Goal: Use online tool/utility: Utilize a website feature to perform a specific function

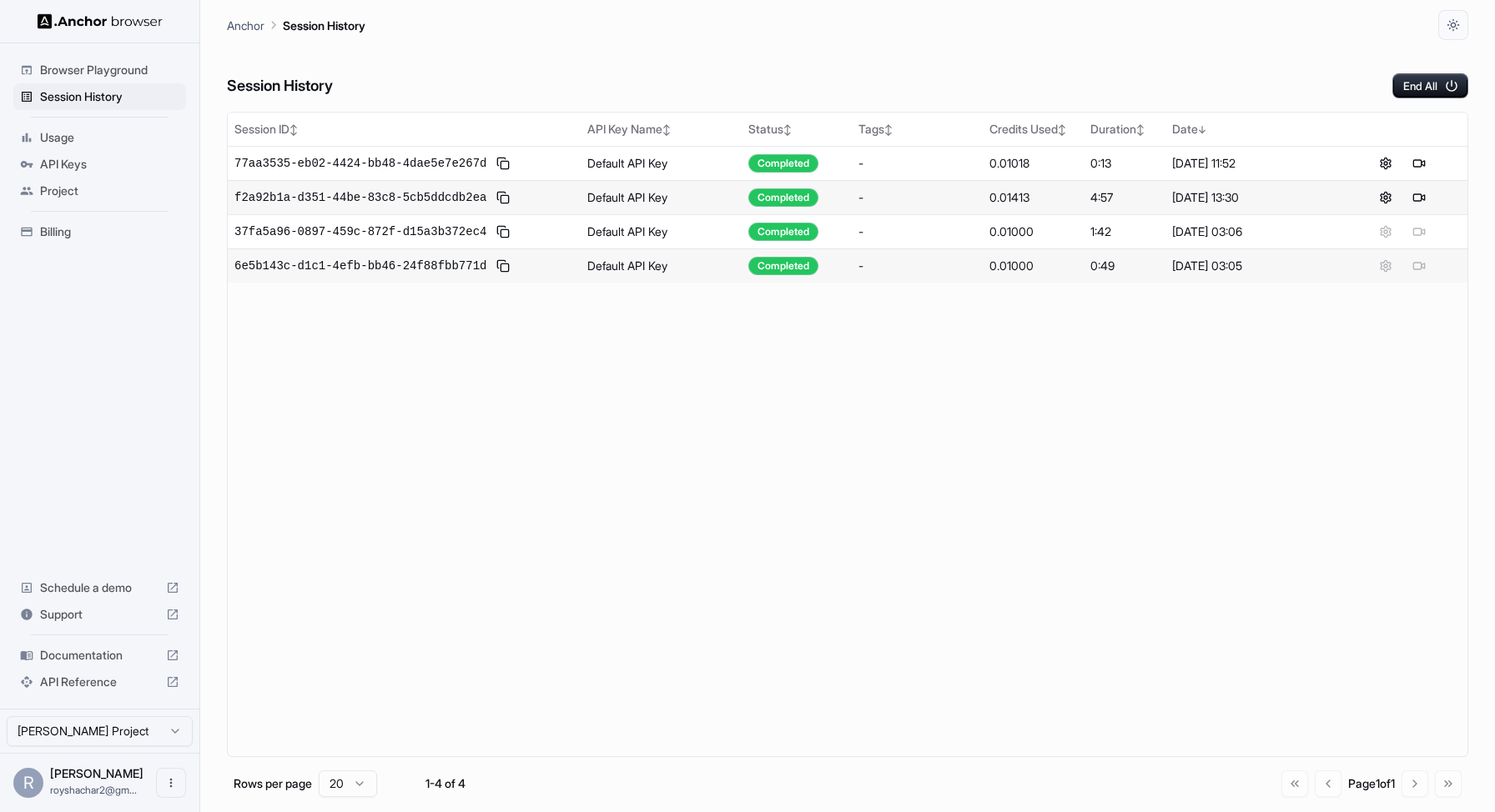
click at [948, 508] on div "Session ID ↕ API Key Name ↕ Status ↕ Tags ↕ Credits Used ↕ Duration ↕ Date ↓ 77…" at bounding box center [848, 434] width 1242 height 646
click at [179, 786] on button "Open menu" at bounding box center [171, 783] width 30 height 30
click at [161, 782] on icon at bounding box center [162, 783] width 7 height 12
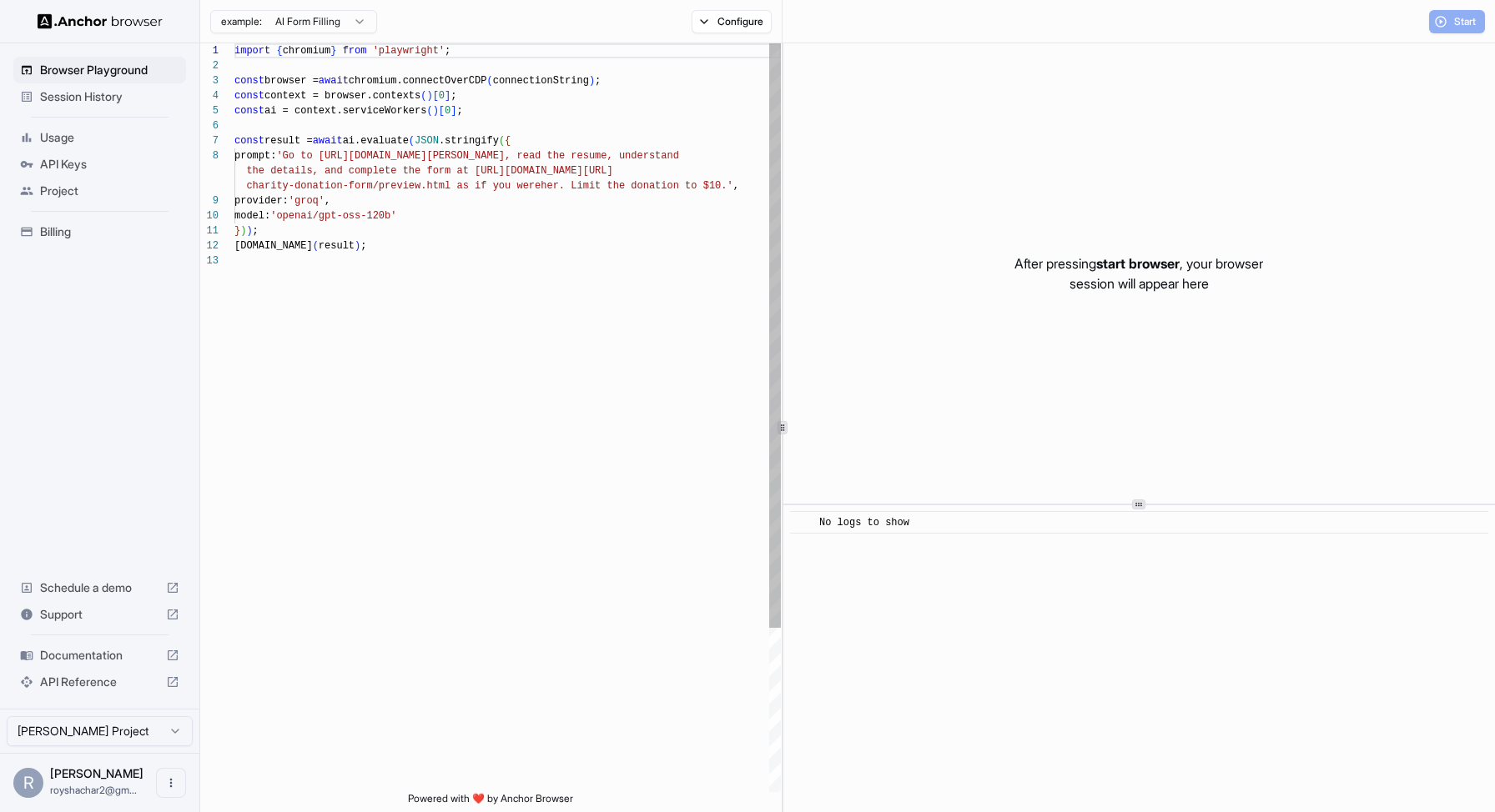
scroll to position [120, 0]
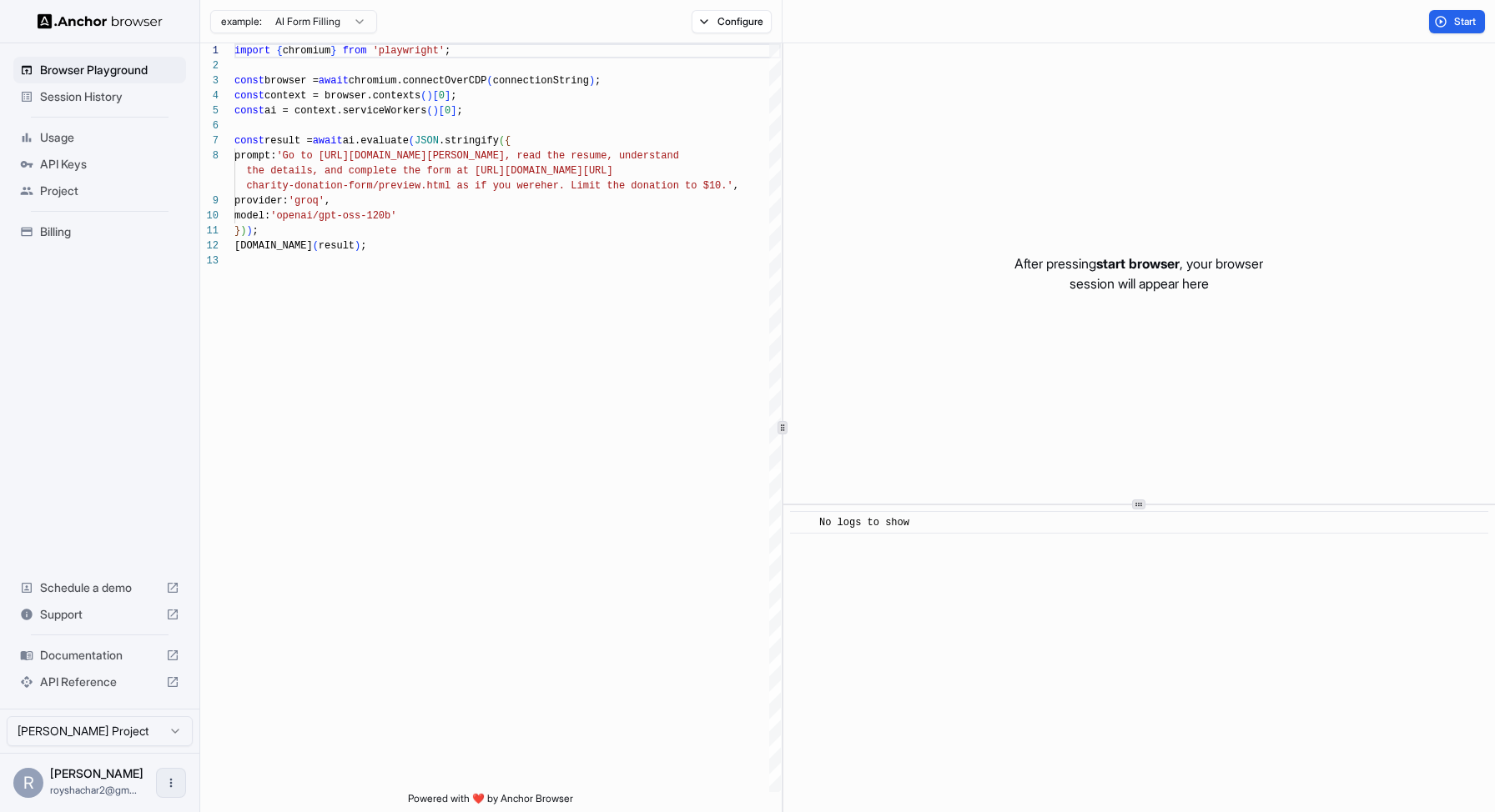
click at [176, 784] on icon "Open menu" at bounding box center [171, 783] width 13 height 13
click at [157, 774] on div at bounding box center [140, 783] width 67 height 17
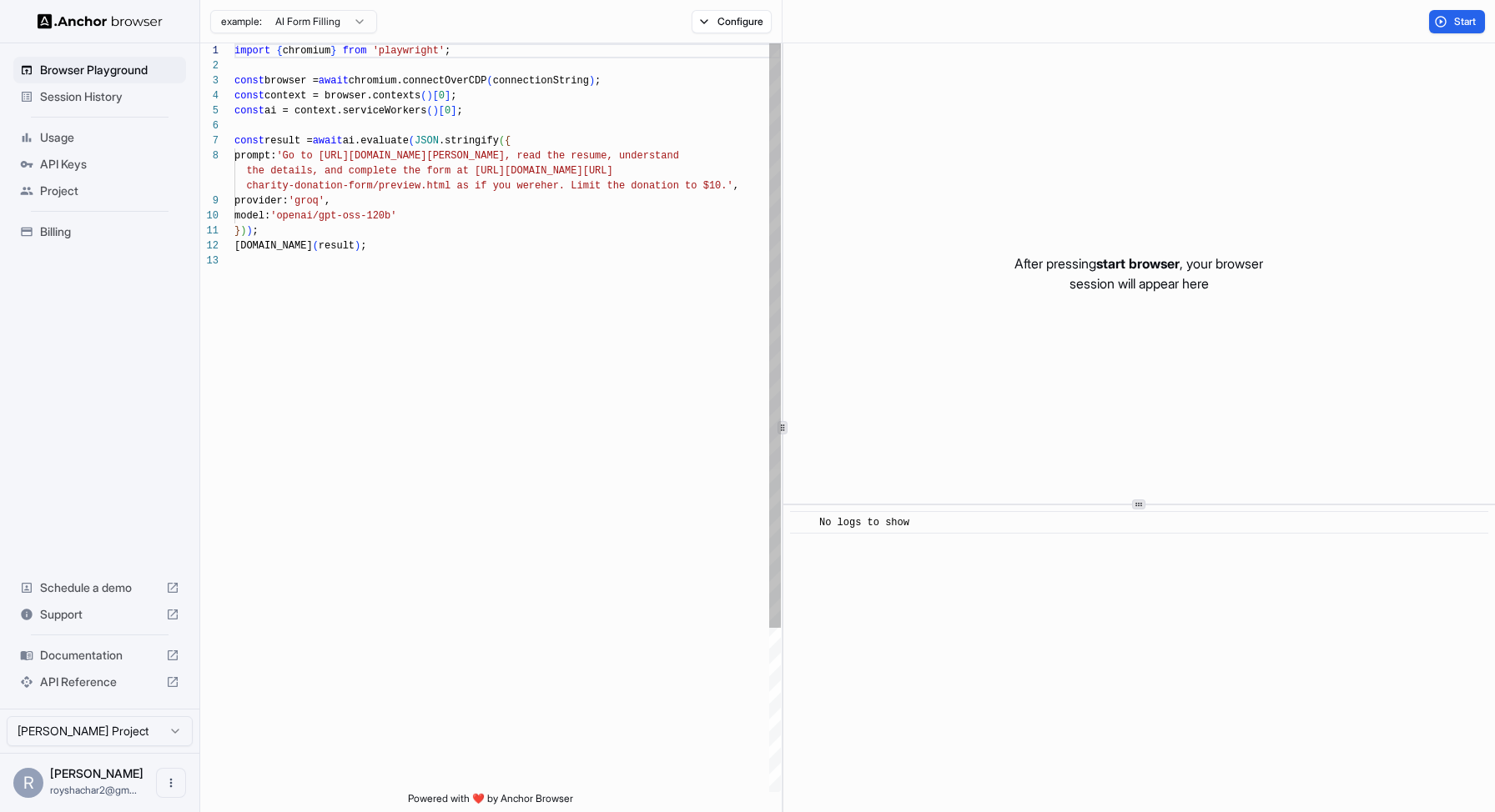
scroll to position [120, 0]
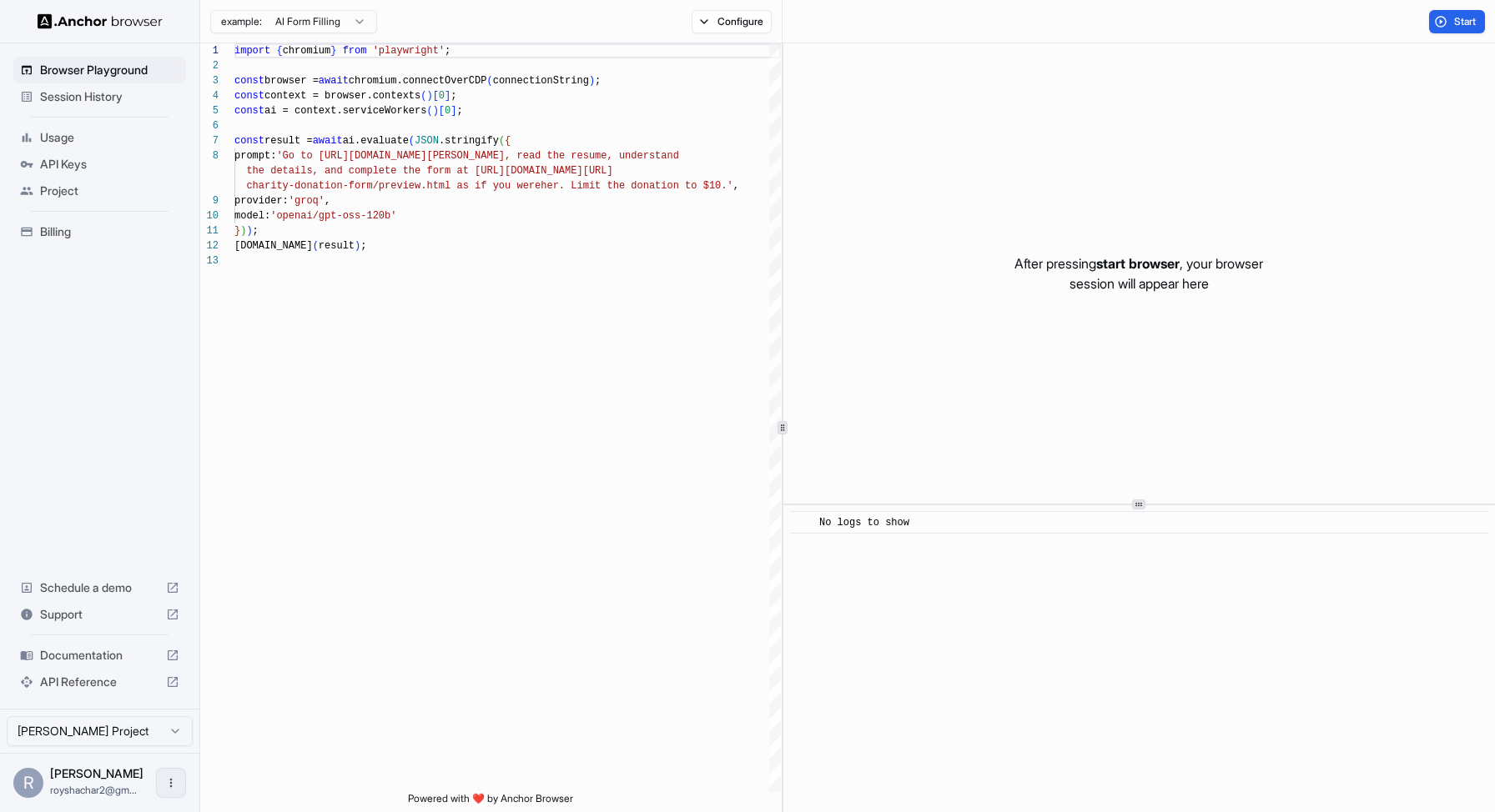
click at [164, 785] on icon "Open menu" at bounding box center [171, 783] width 13 height 13
click at [130, 779] on div at bounding box center [140, 783] width 67 height 17
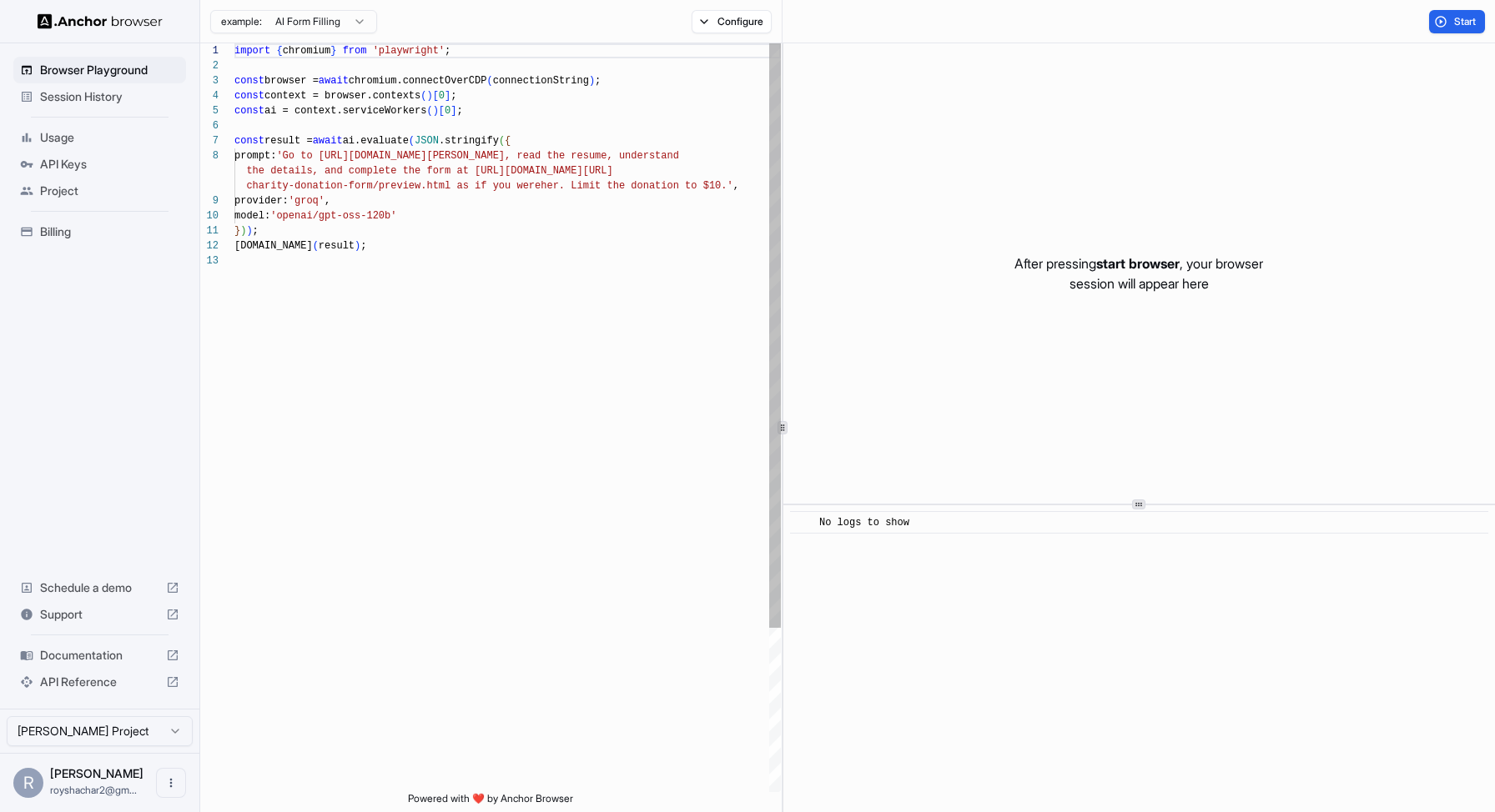
scroll to position [120, 0]
type textarea "**********"
click at [453, 556] on div "import { chromium } from 'playwright' ; const browser = await chromium.connectO…" at bounding box center [507, 522] width 547 height 959
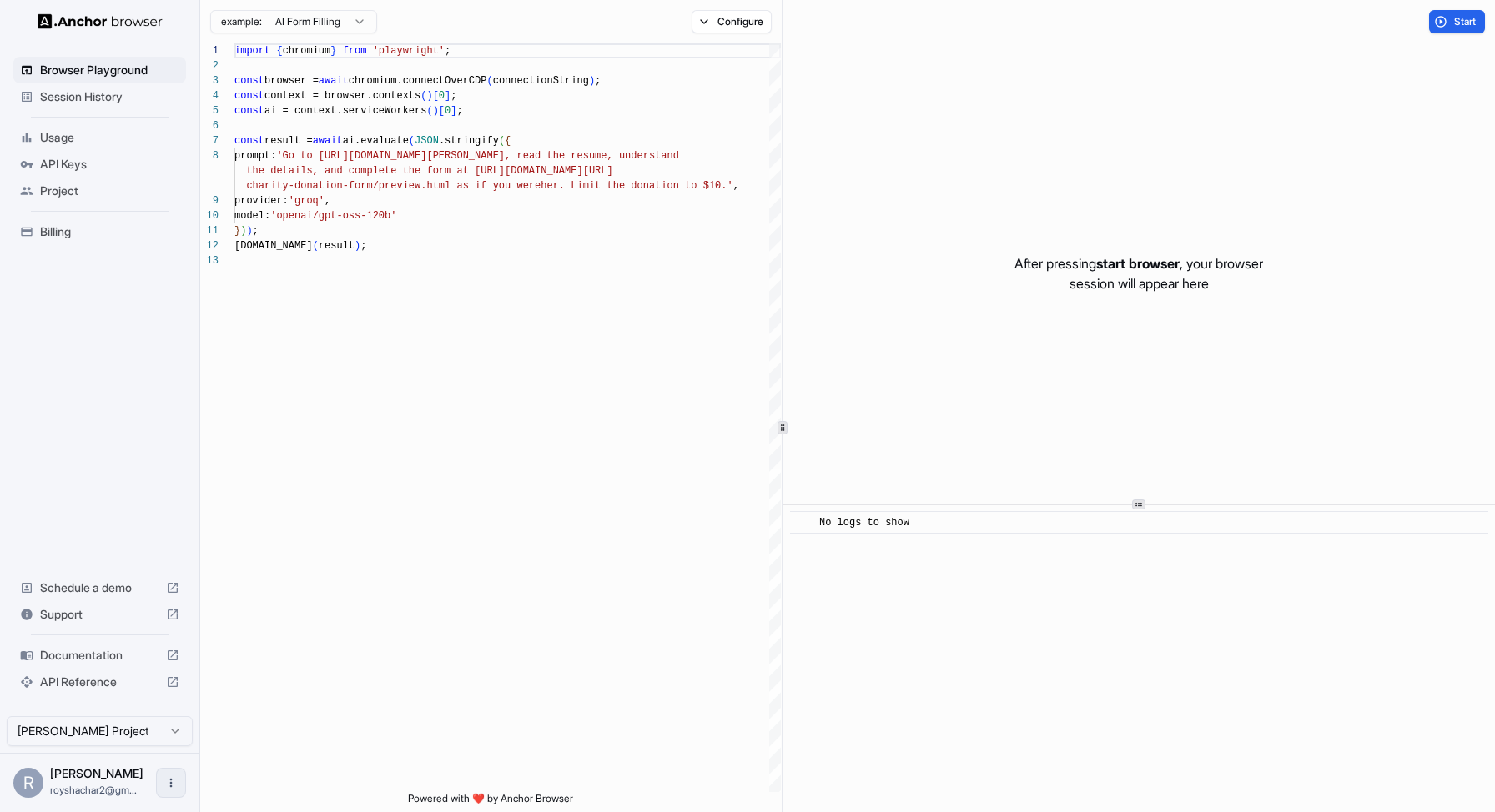
click at [179, 787] on button "Open menu" at bounding box center [171, 783] width 30 height 30
click at [160, 789] on icon at bounding box center [165, 783] width 17 height 17
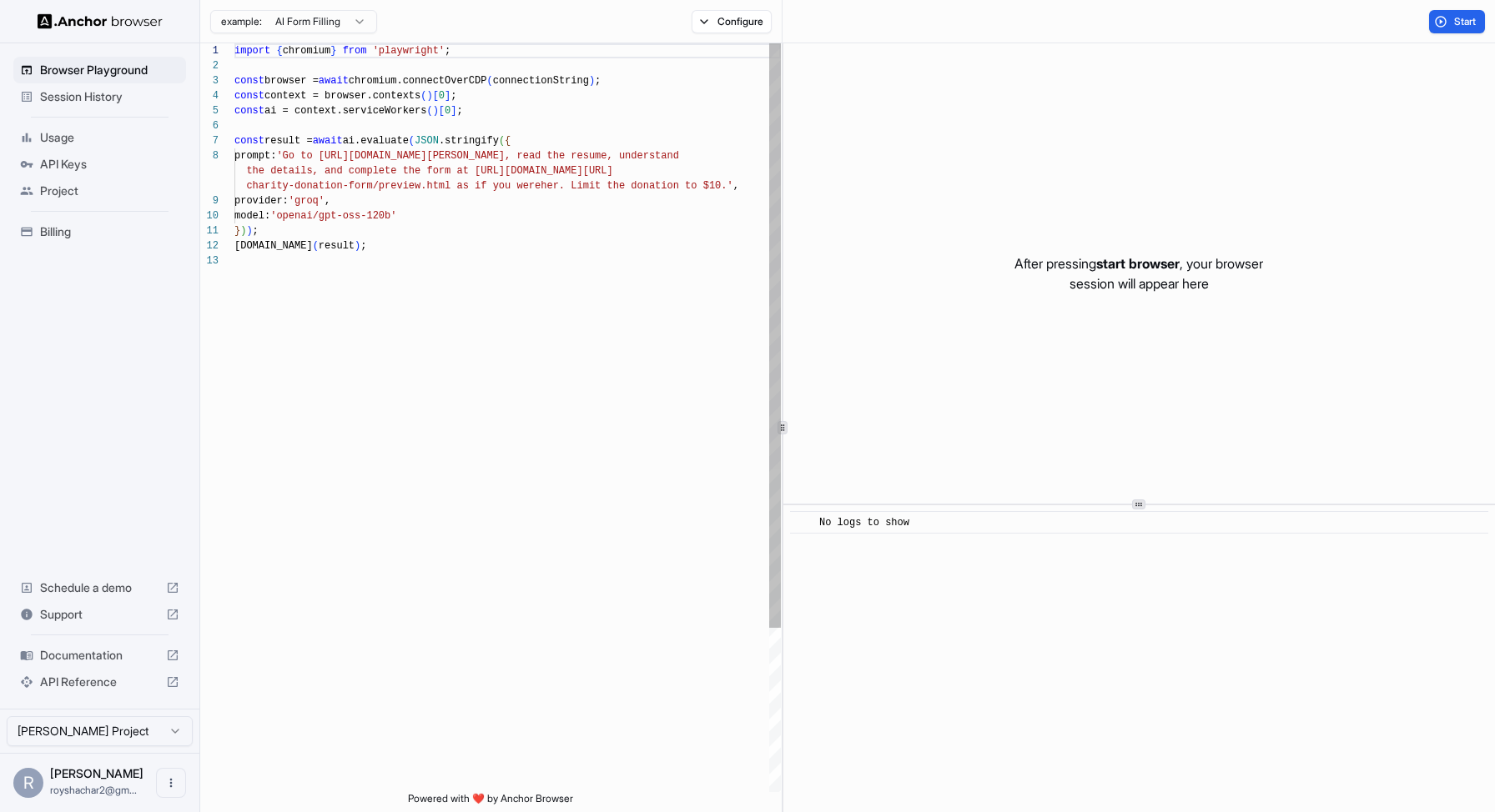
click at [471, 668] on div "import { chromium } from 'playwright' ; const browser = await chromium.connectO…" at bounding box center [507, 522] width 547 height 959
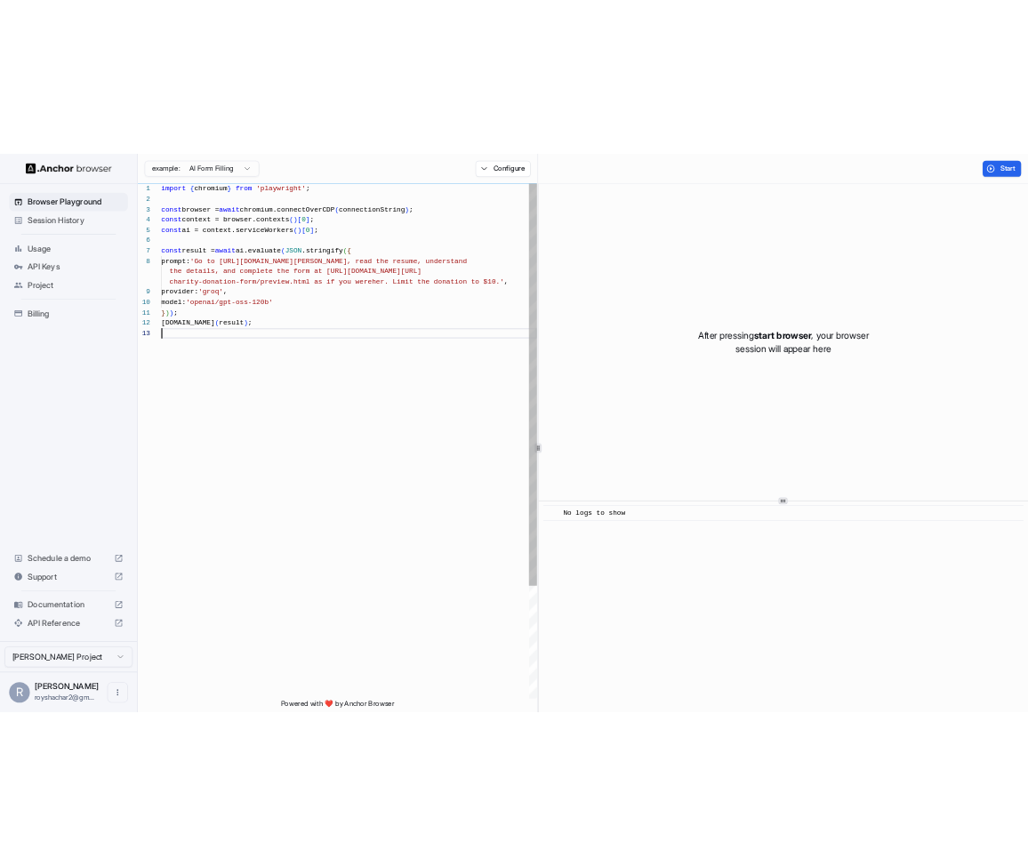
scroll to position [64, 0]
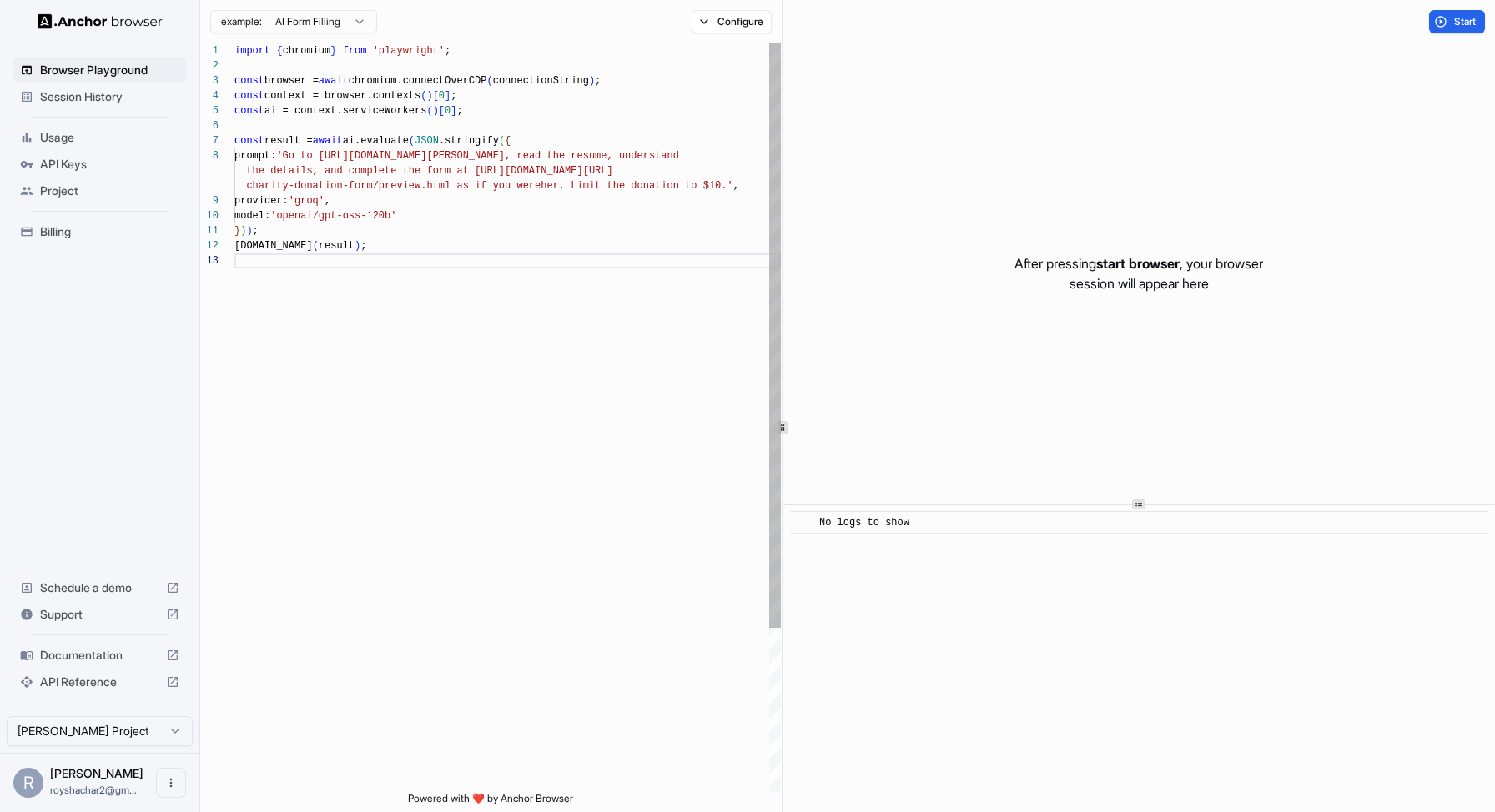
type textarea "**********"
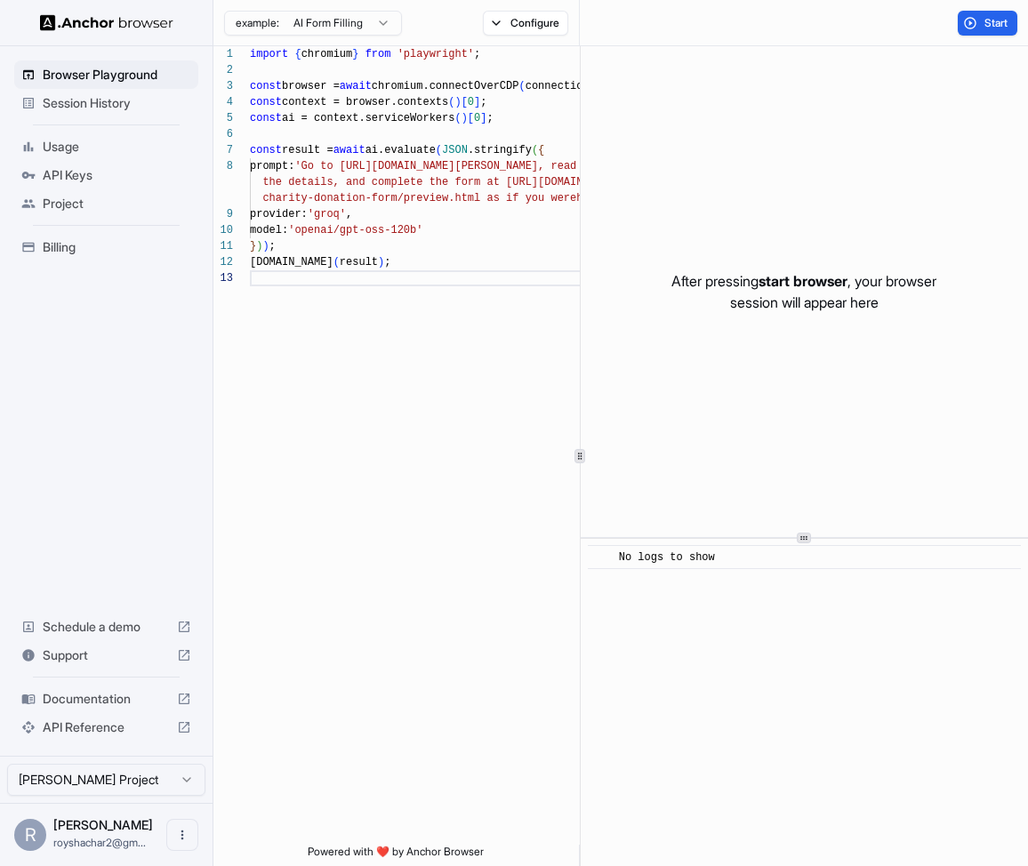
scroll to position [144, 0]
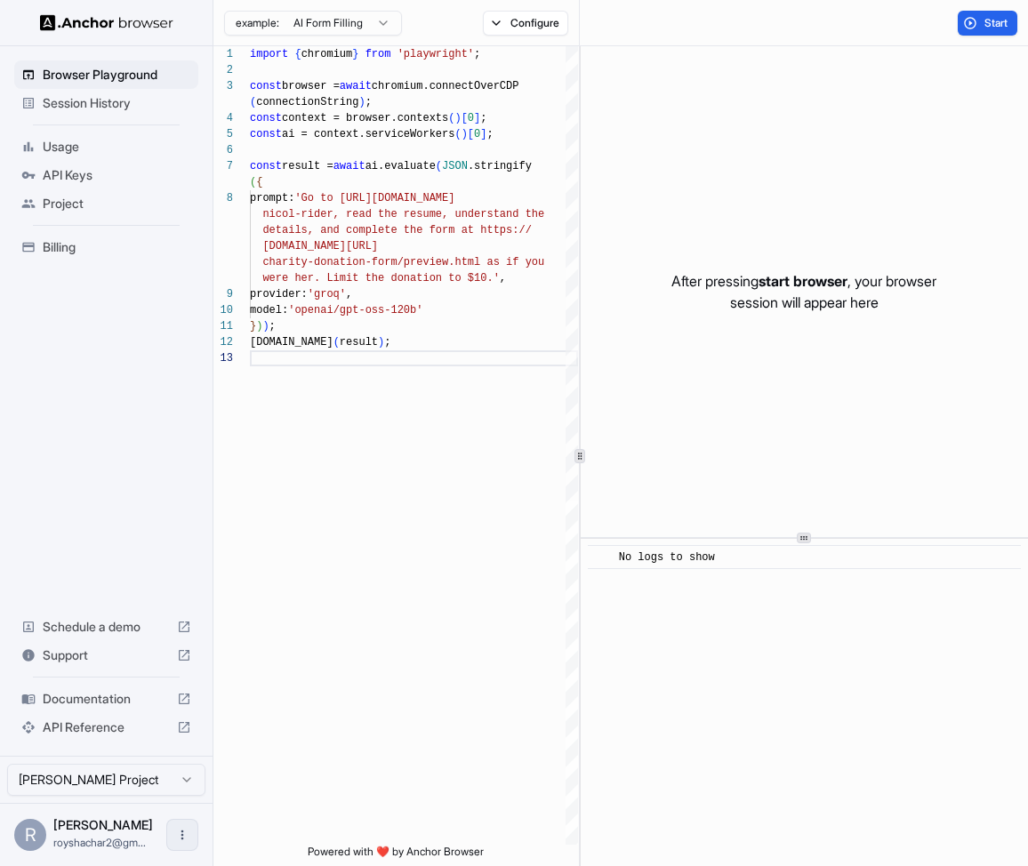
click at [186, 837] on icon "Open menu" at bounding box center [182, 835] width 14 height 14
click at [167, 835] on div at bounding box center [149, 835] width 71 height 18
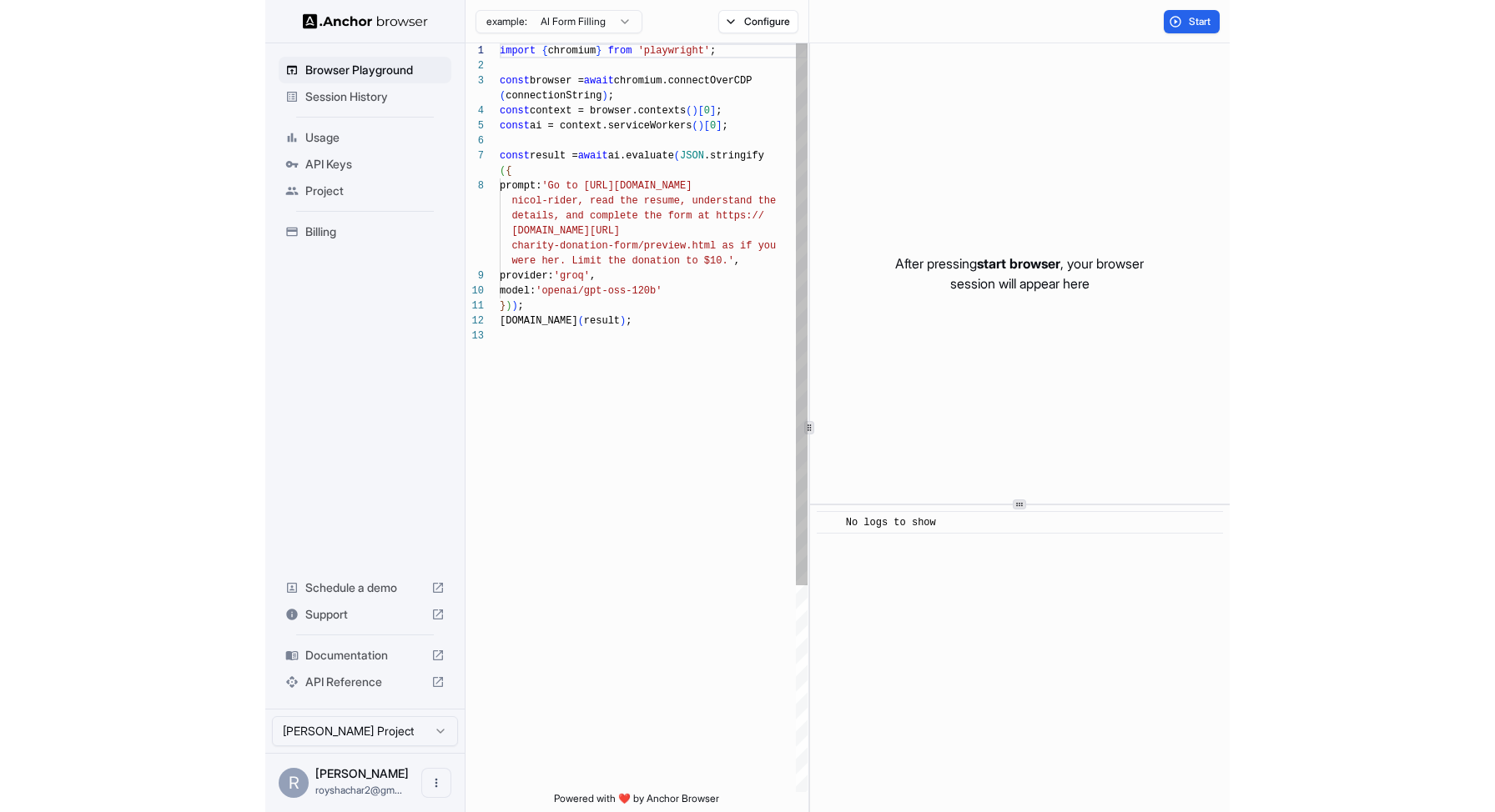
scroll to position [105, 0]
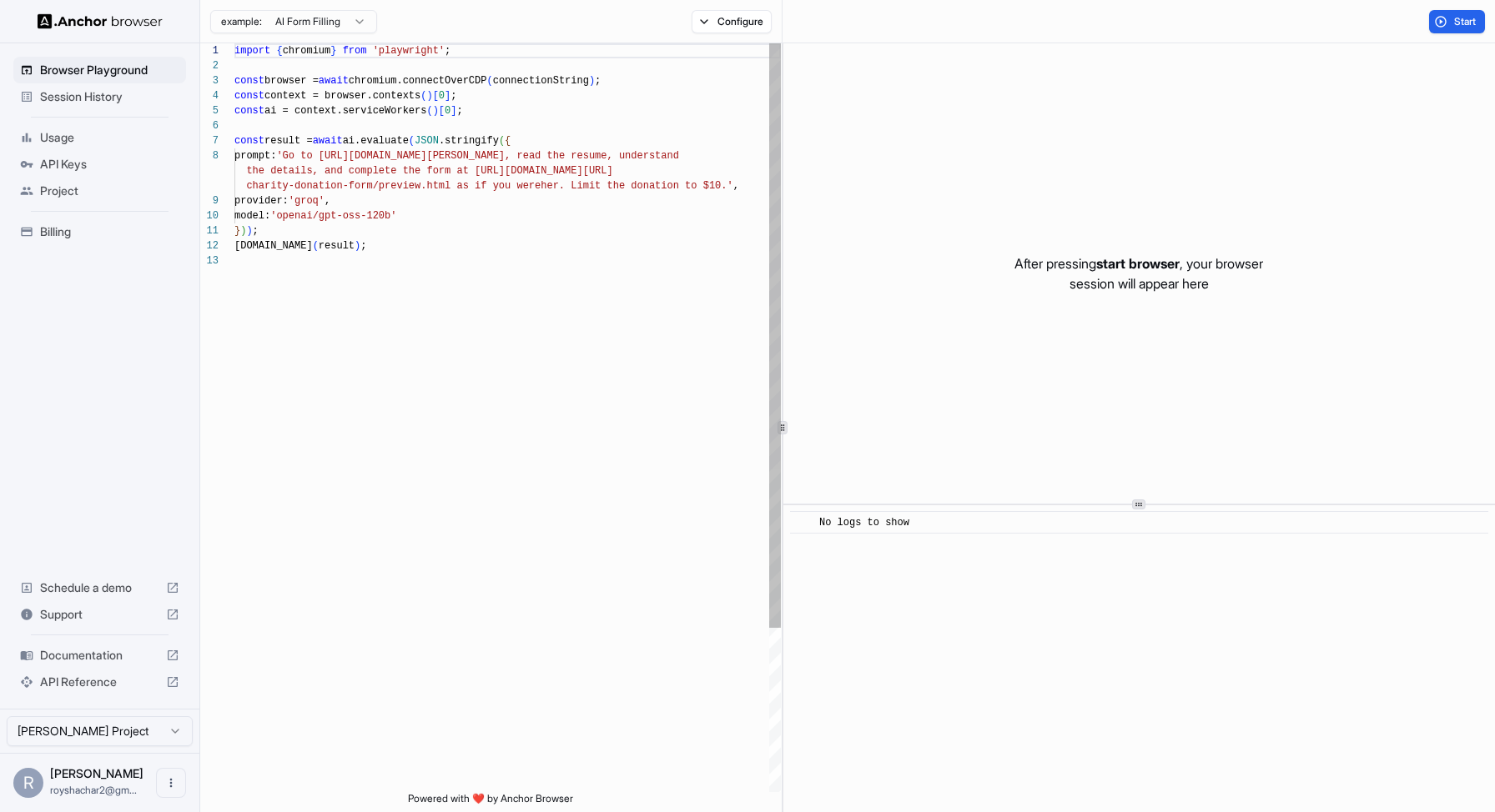
type textarea "**********"
click at [626, 321] on div "import { chromium } from 'playwright' ; const browser = await chromium.connectO…" at bounding box center [507, 522] width 547 height 959
